Goal: Information Seeking & Learning: Check status

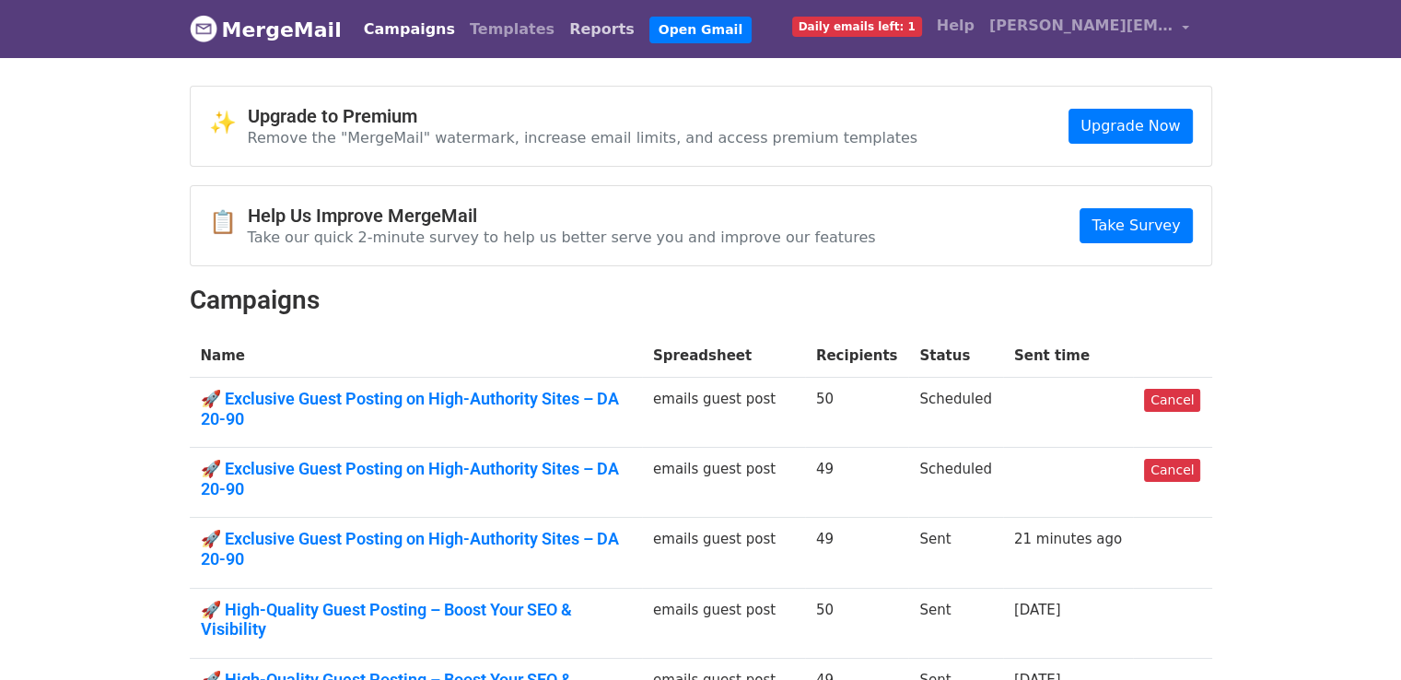
click at [570, 21] on link "Reports" at bounding box center [602, 29] width 80 height 37
click at [562, 30] on link "Reports" at bounding box center [602, 29] width 80 height 37
click at [563, 28] on link "Reports" at bounding box center [602, 29] width 80 height 37
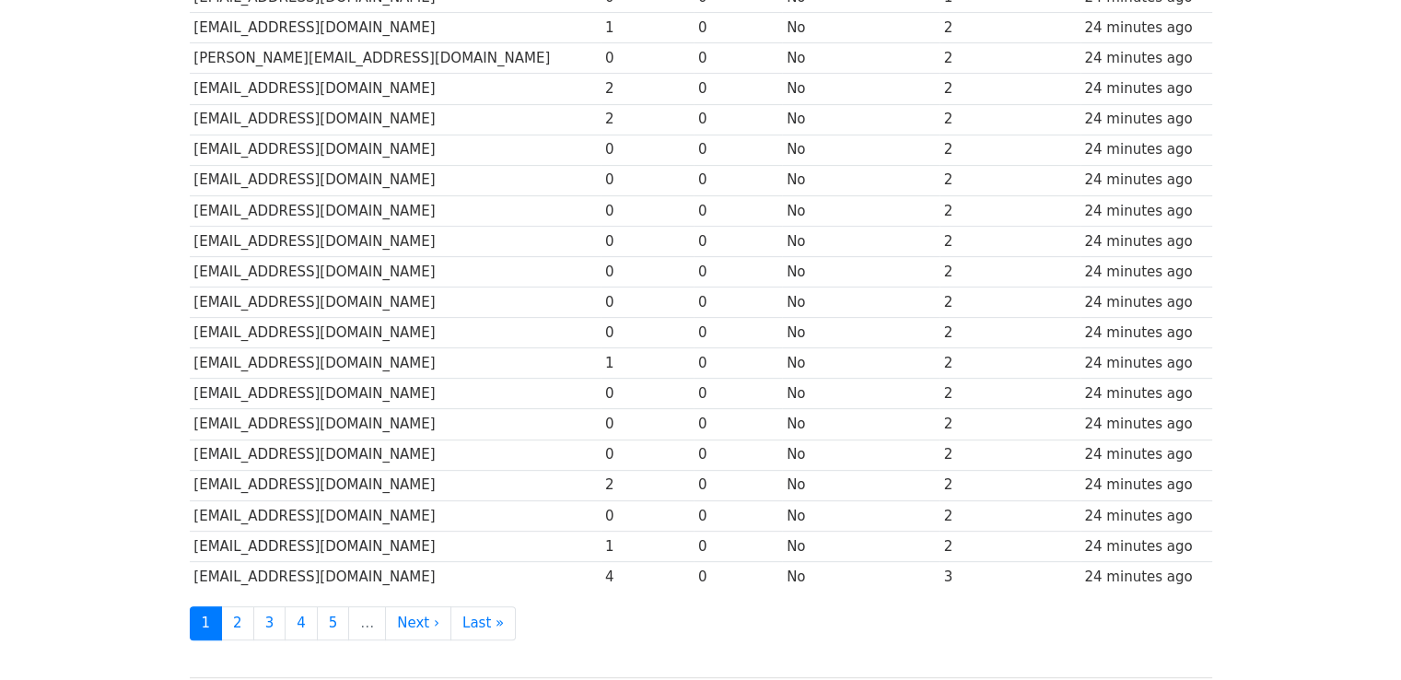
scroll to position [675, 0]
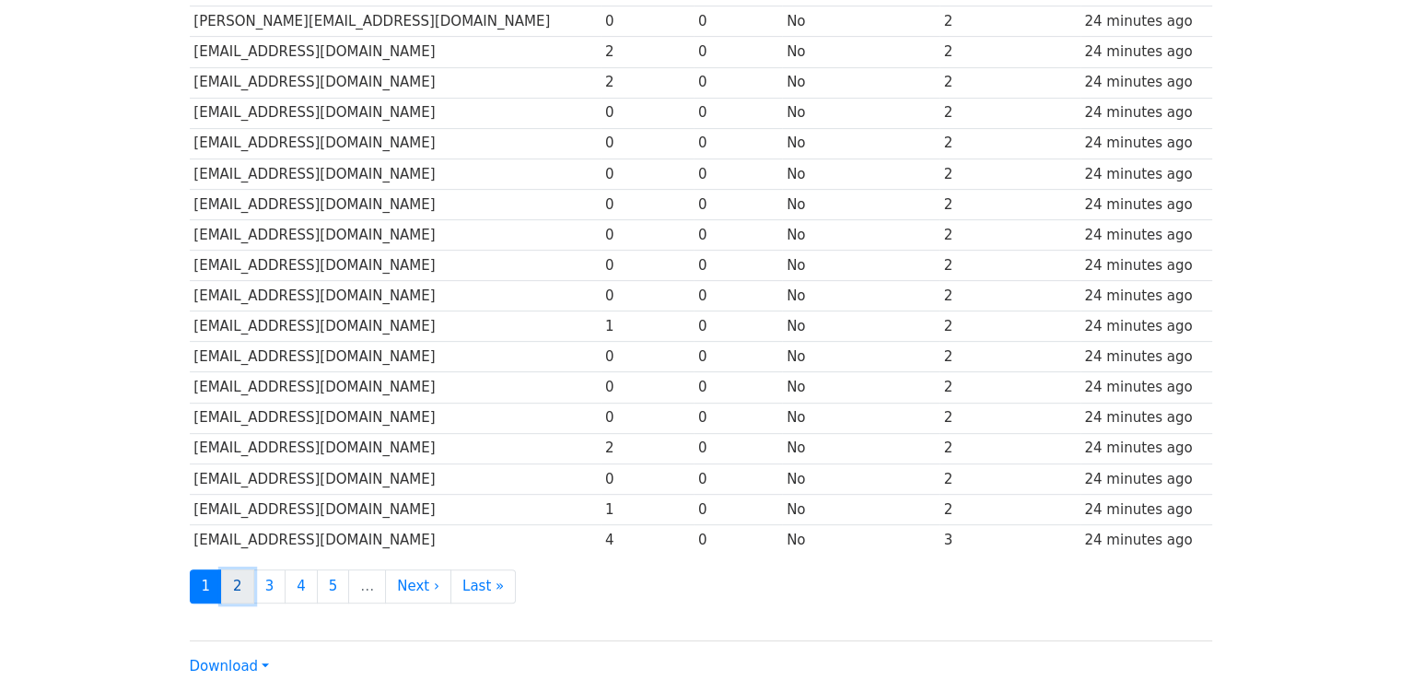
click at [240, 579] on link "2" at bounding box center [237, 586] width 33 height 34
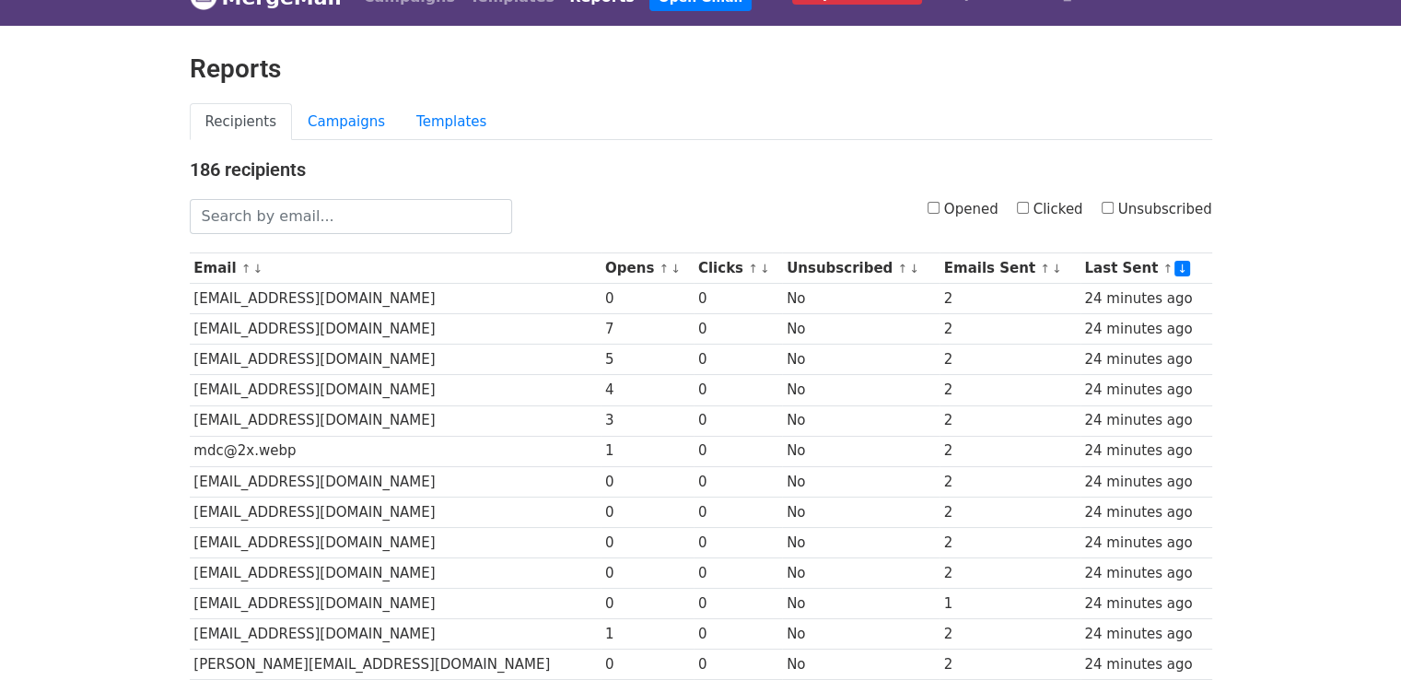
scroll to position [36, 0]
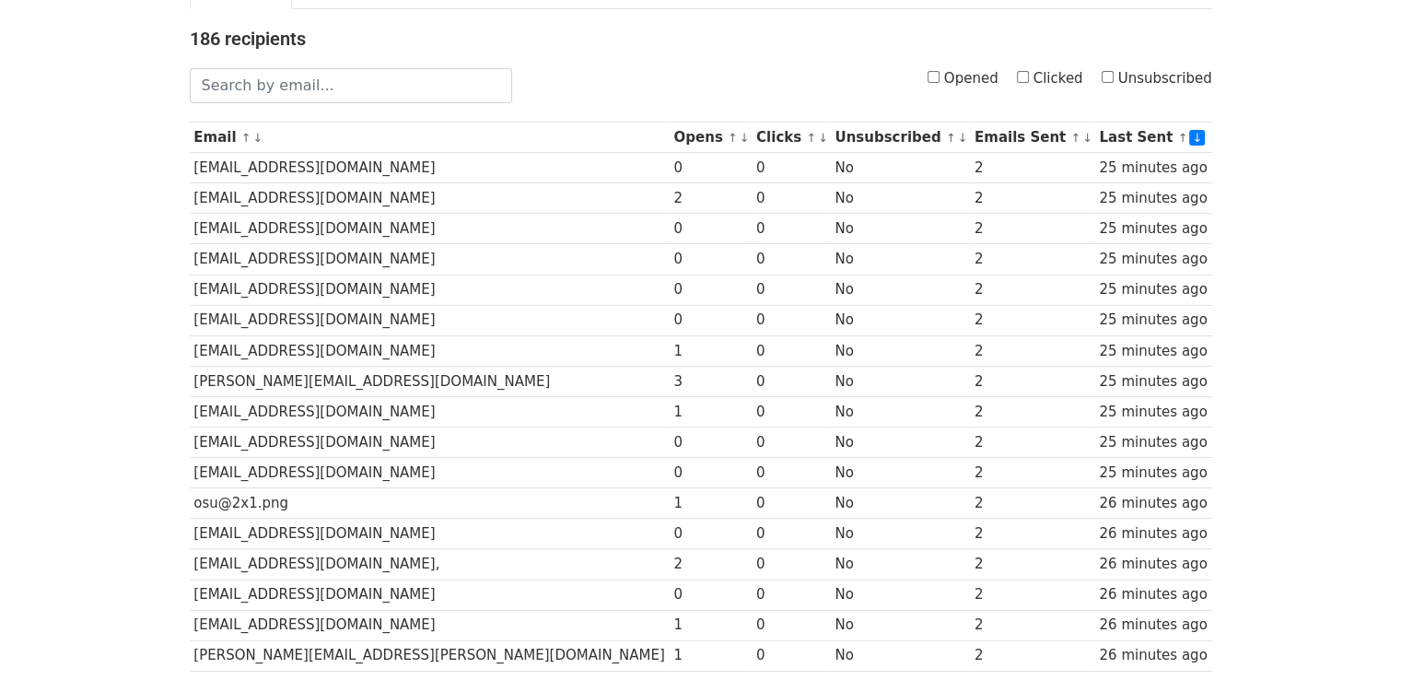
scroll to position [159, 0]
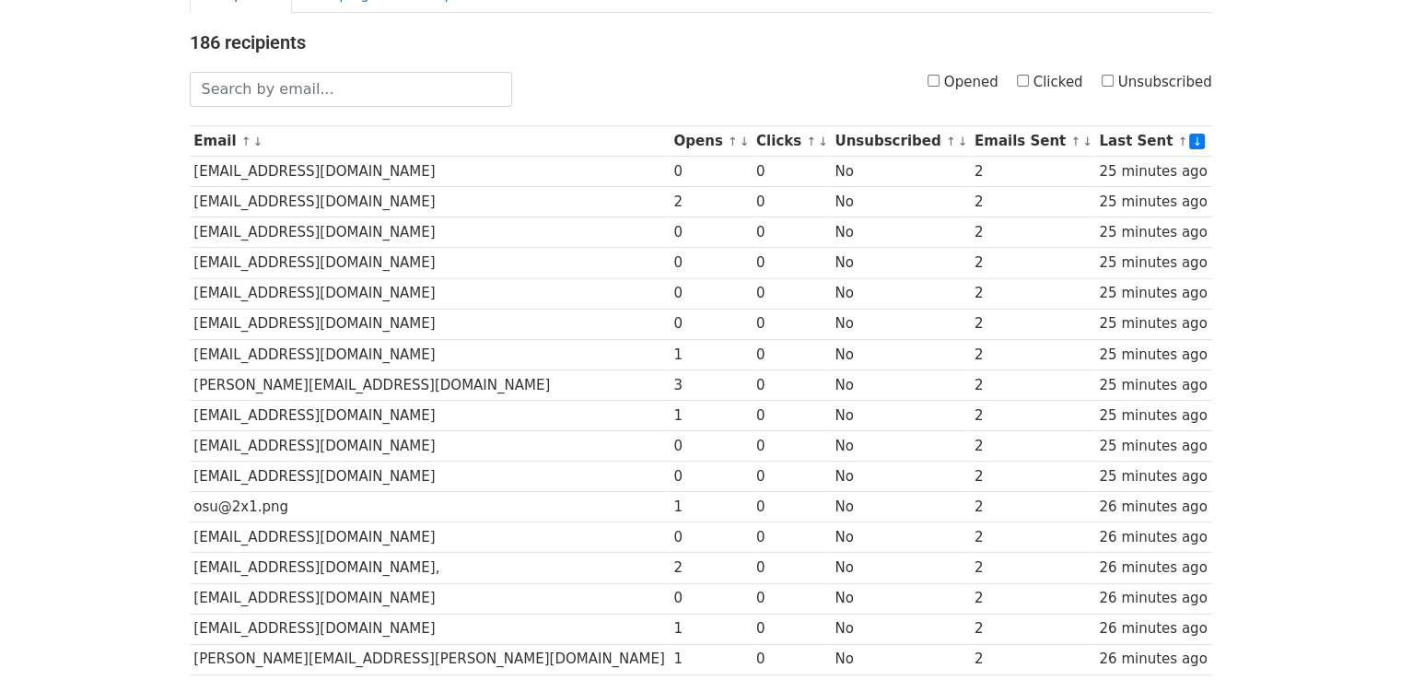
click at [1397, 106] on body "MergeMail Campaigns Templates Reports Open Gmail Daily emails left: 1 Help aure…" at bounding box center [700, 553] width 1401 height 1425
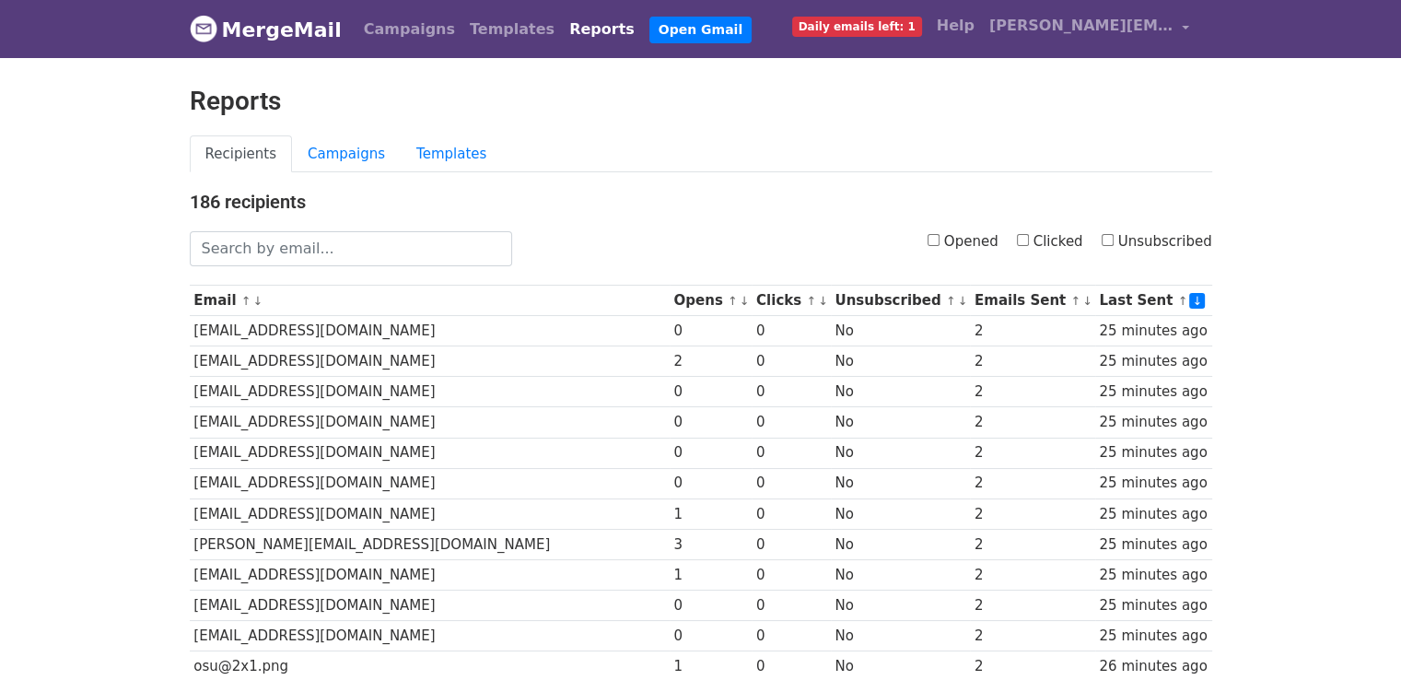
click at [1002, 191] on h4 "186 recipients" at bounding box center [701, 202] width 1023 height 22
click at [1026, 240] on input "Clicked" at bounding box center [1023, 240] width 12 height 12
checkbox input "true"
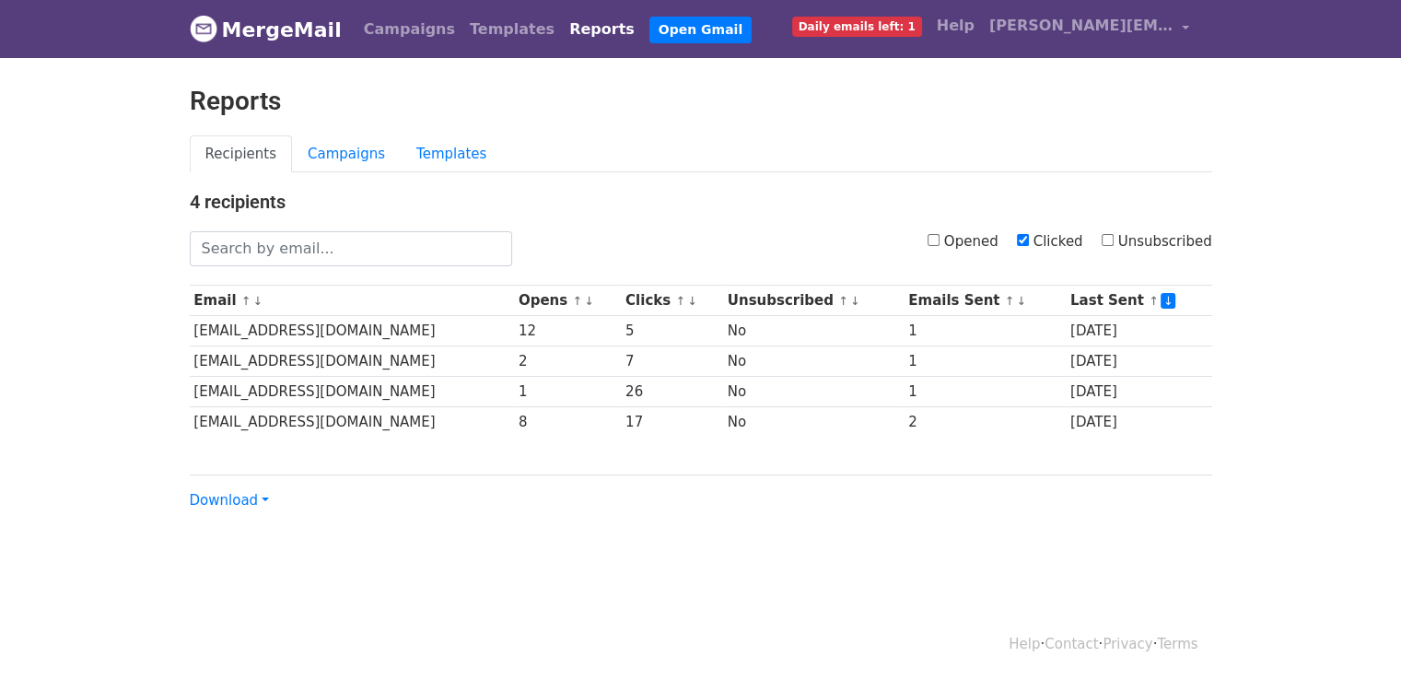
click at [940, 238] on input "Opened" at bounding box center [934, 240] width 12 height 12
checkbox input "true"
click at [1029, 244] on input "Clicked" at bounding box center [1023, 240] width 12 height 12
checkbox input "false"
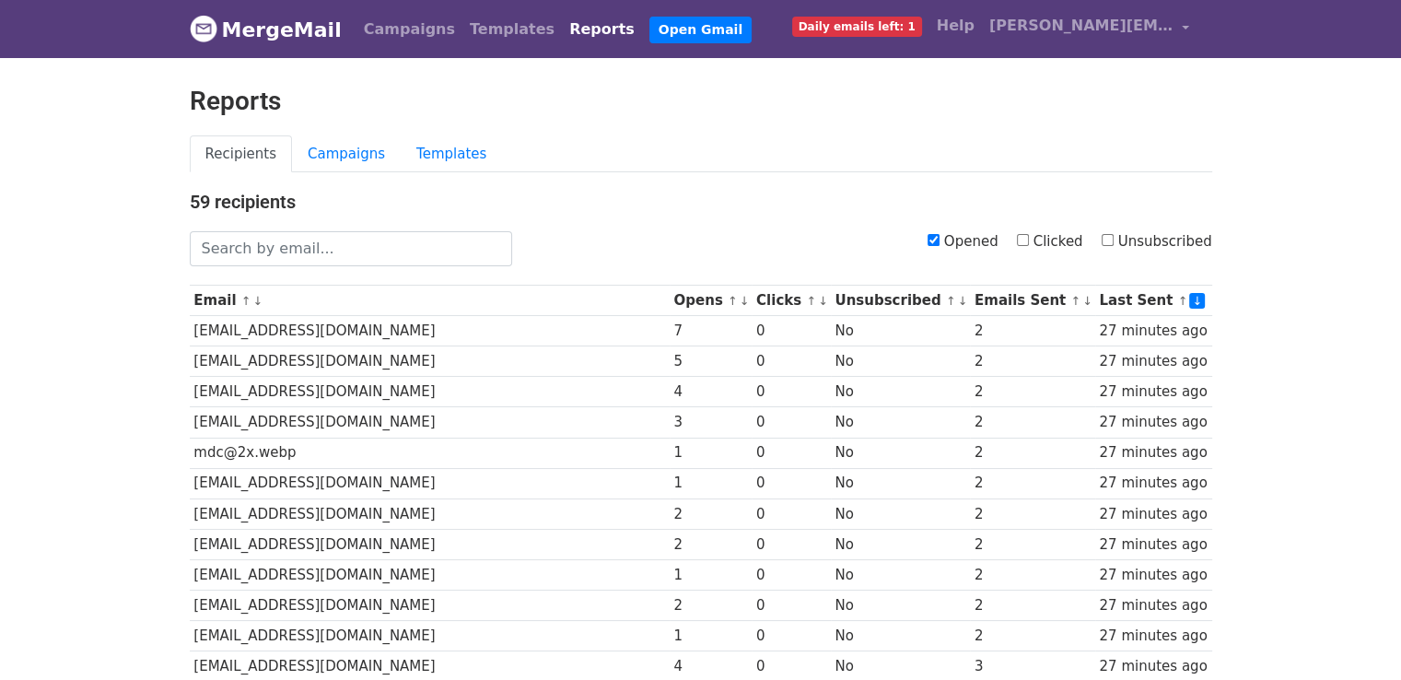
click at [1029, 239] on input "Clicked" at bounding box center [1023, 240] width 12 height 12
checkbox input "true"
click at [942, 244] on label "Opened" at bounding box center [963, 241] width 71 height 21
click at [940, 244] on input "Opened" at bounding box center [934, 240] width 12 height 12
checkbox input "false"
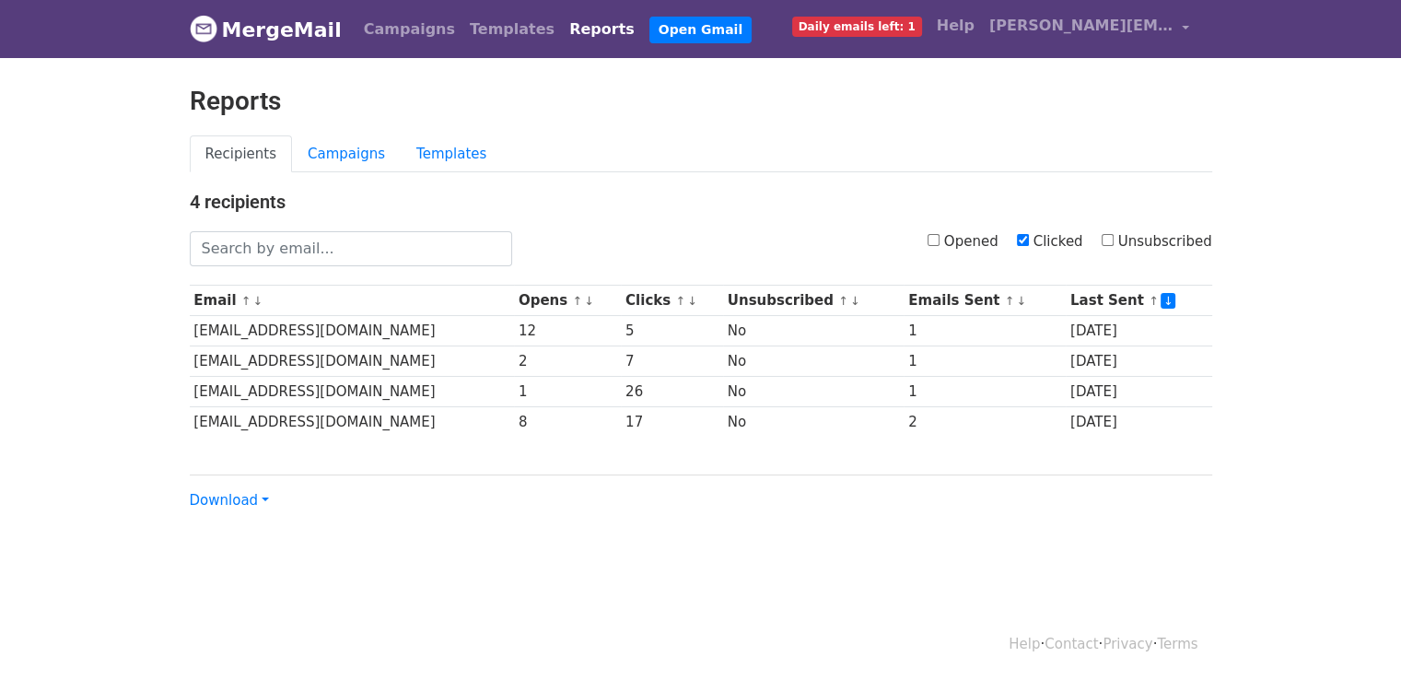
click at [1029, 240] on input "Clicked" at bounding box center [1023, 240] width 12 height 12
checkbox input "false"
